Goal: Check status: Check status

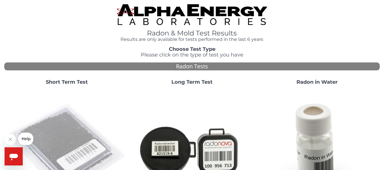
click at [59, 122] on img at bounding box center [67, 150] width 121 height 121
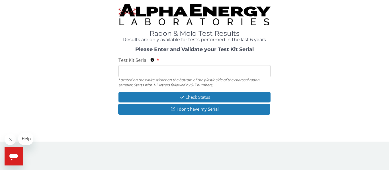
click at [125, 72] on input "Test Kit Serial Located on the white sticker on the bottom of the plastic side …" at bounding box center [194, 71] width 152 height 12
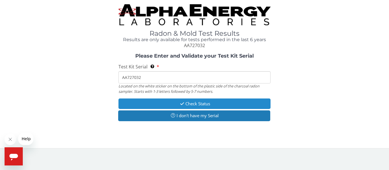
type input "AA727032"
click at [171, 103] on button "Check Status" at bounding box center [194, 104] width 152 height 11
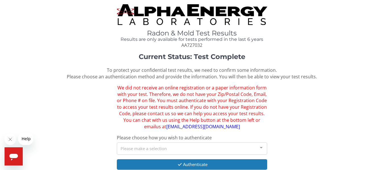
scroll to position [28, 0]
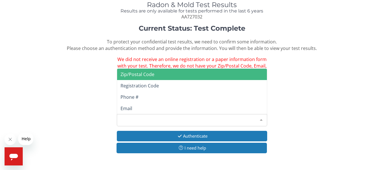
click at [261, 122] on div at bounding box center [261, 120] width 11 height 11
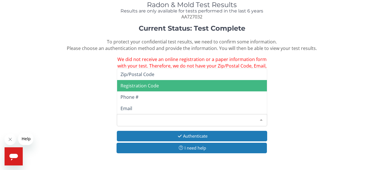
click at [161, 86] on span "Registration Code" at bounding box center [192, 85] width 150 height 11
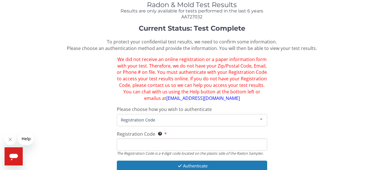
click at [129, 143] on input "Registration Code The Registration Code is a 4 digit code located on the plasti…" at bounding box center [192, 145] width 150 height 12
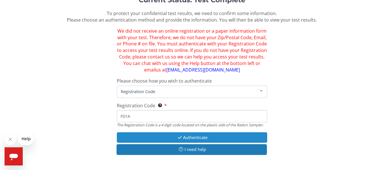
type input "FD1A"
click at [197, 139] on button "Authenticate" at bounding box center [192, 138] width 150 height 11
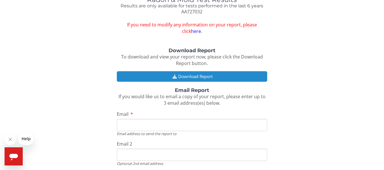
click at [209, 76] on button "Download Report" at bounding box center [192, 76] width 150 height 11
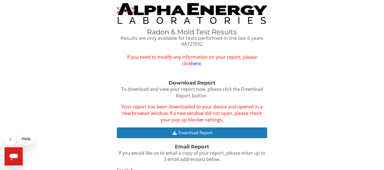
scroll to position [0, 0]
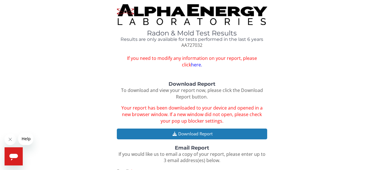
click at [223, 61] on span "If you need to modify any information on your report, please click here." at bounding box center [192, 61] width 150 height 13
click at [191, 65] on link "here." at bounding box center [196, 65] width 11 height 6
